Goal: Information Seeking & Learning: Learn about a topic

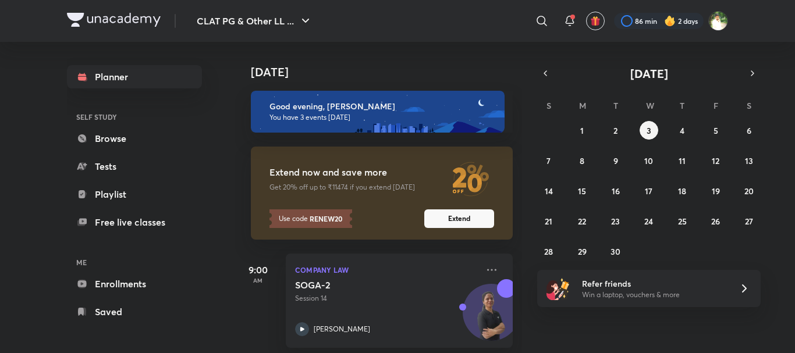
scroll to position [133, 0]
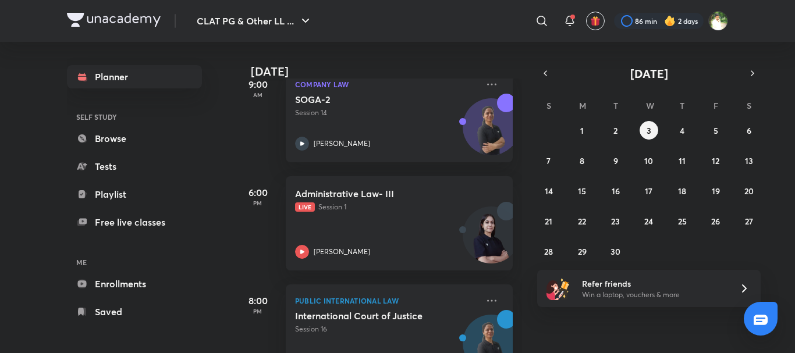
scroll to position [190, 0]
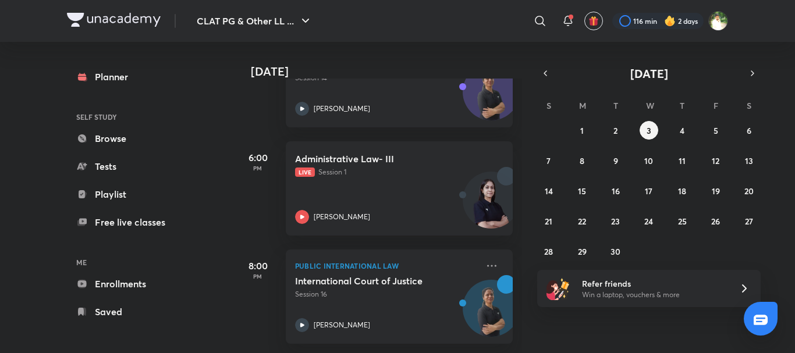
scroll to position [229, 0]
click at [610, 134] on button "2" at bounding box center [615, 130] width 19 height 19
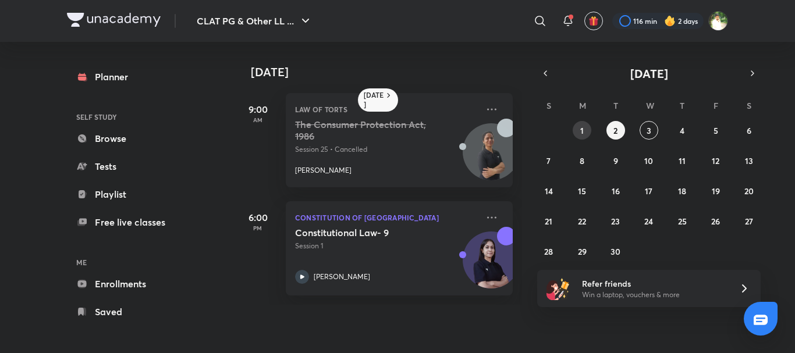
click at [582, 129] on abbr "1" at bounding box center [581, 130] width 3 height 11
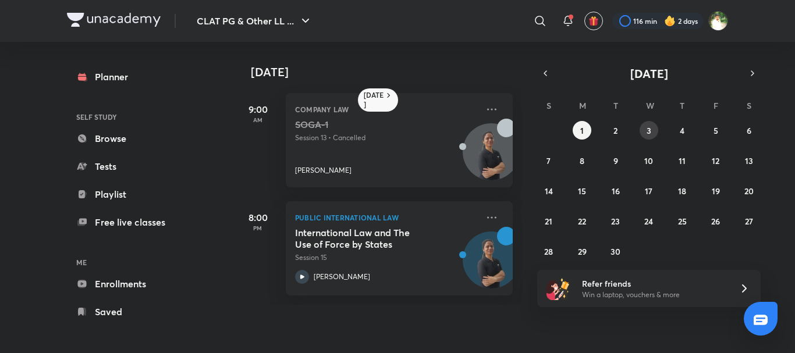
click at [650, 126] on abbr "3" at bounding box center [648, 130] width 5 height 11
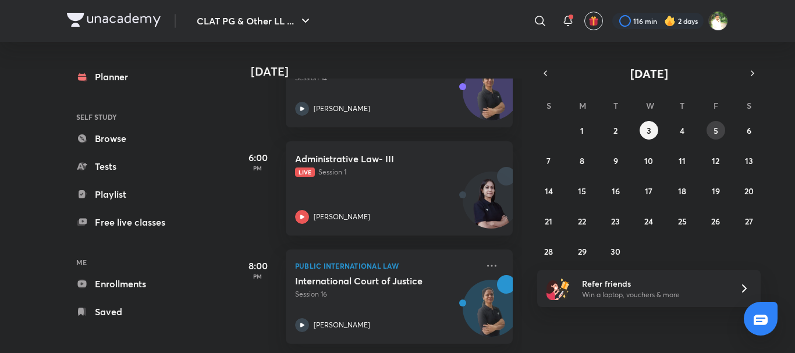
click at [710, 129] on button "5" at bounding box center [715, 130] width 19 height 19
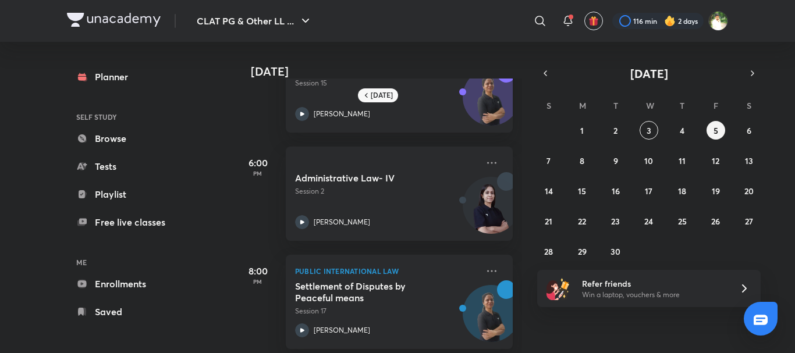
scroll to position [69, 0]
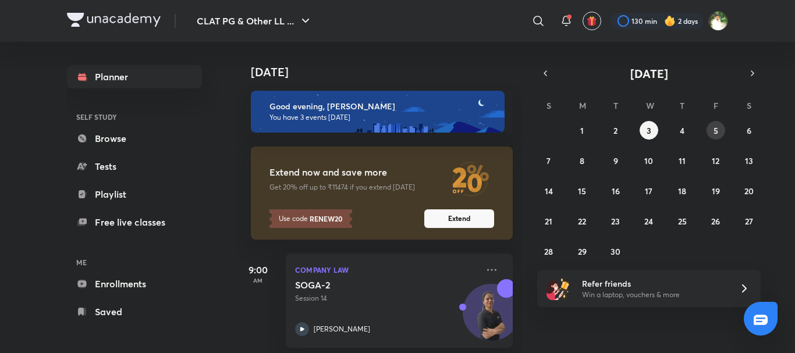
click at [718, 137] on button "5" at bounding box center [715, 130] width 19 height 19
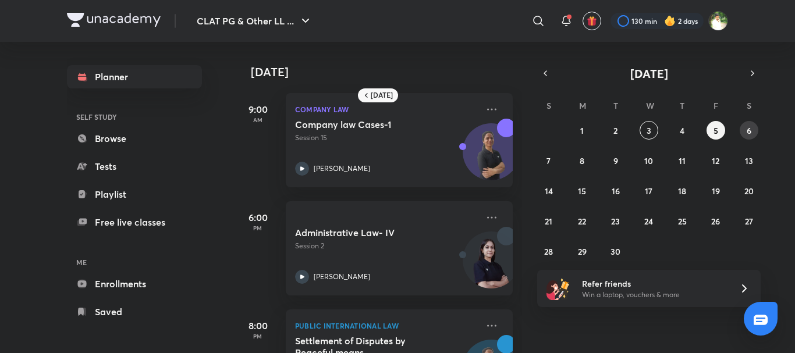
click at [745, 135] on button "6" at bounding box center [748, 130] width 19 height 19
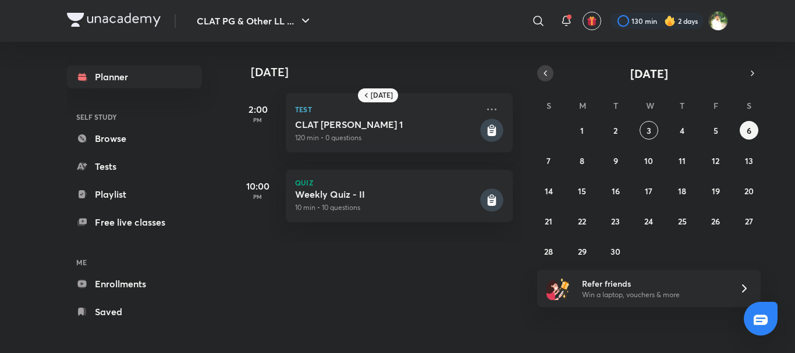
click at [547, 74] on icon "button" at bounding box center [544, 73] width 9 height 10
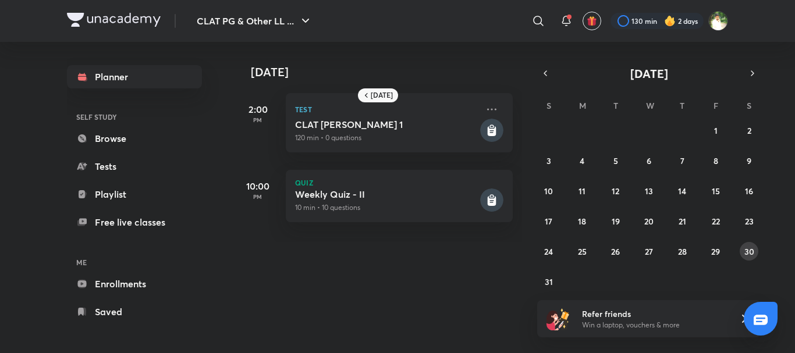
click at [750, 251] on abbr "30" at bounding box center [749, 251] width 10 height 11
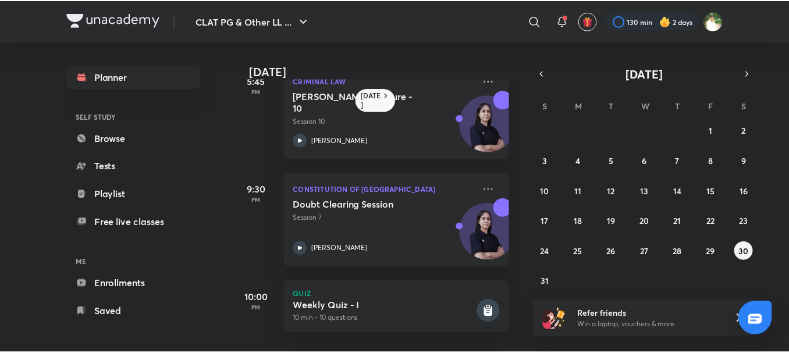
scroll to position [254, 0]
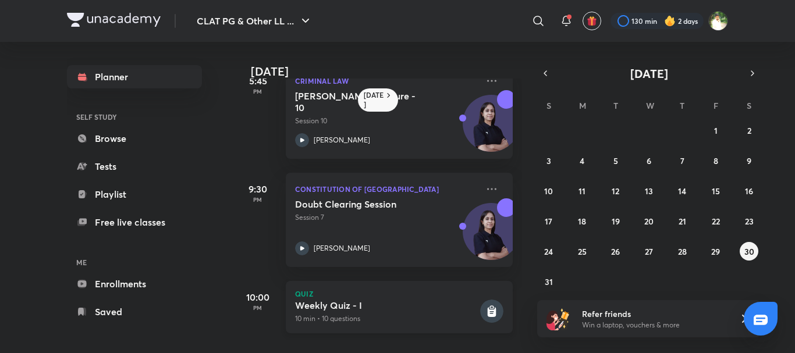
click at [488, 307] on icon at bounding box center [492, 312] width 9 height 10
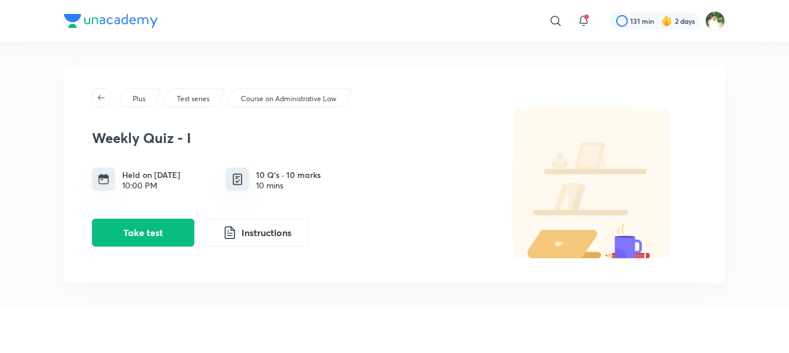
scroll to position [1, 0]
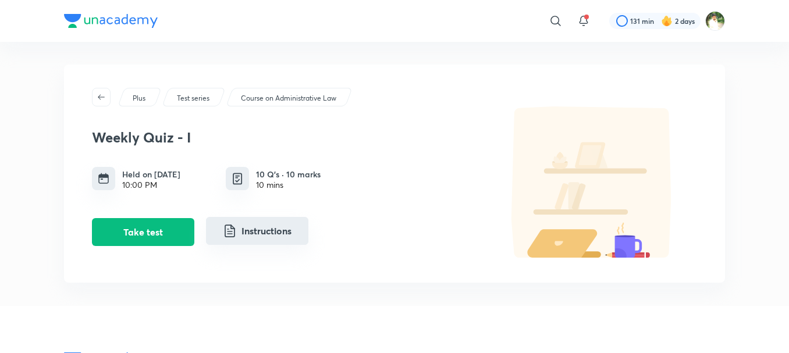
click at [282, 230] on button "Instructions" at bounding box center [257, 231] width 102 height 28
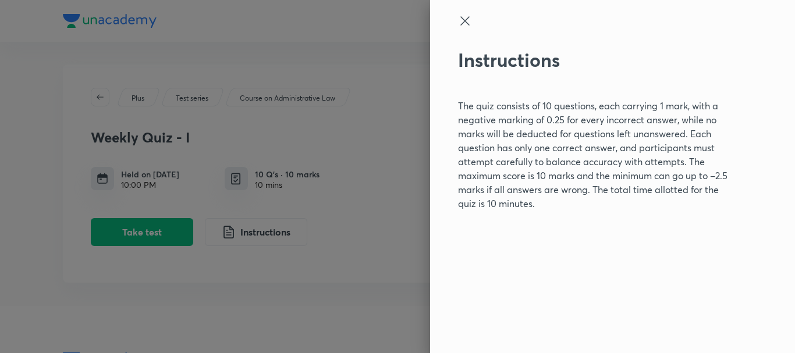
click at [467, 17] on icon at bounding box center [465, 21] width 14 height 14
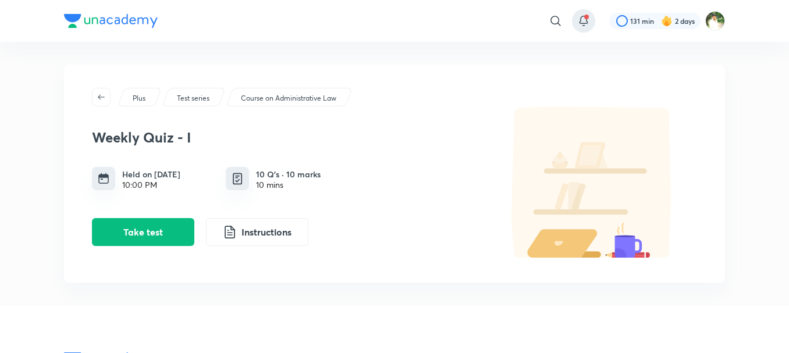
click at [577, 20] on icon at bounding box center [584, 21] width 14 height 14
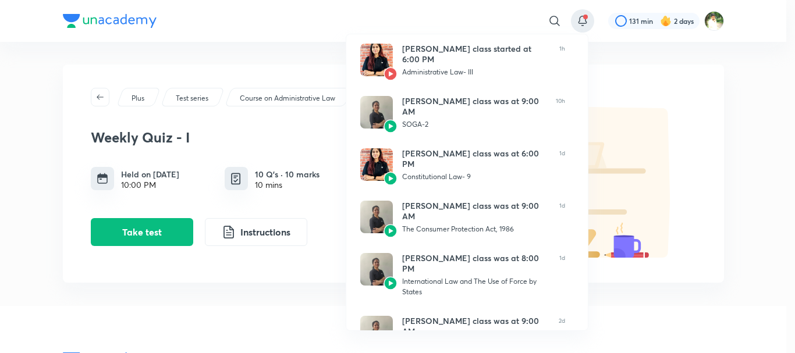
click at [577, 20] on div at bounding box center [397, 176] width 795 height 353
